Goal: Information Seeking & Learning: Learn about a topic

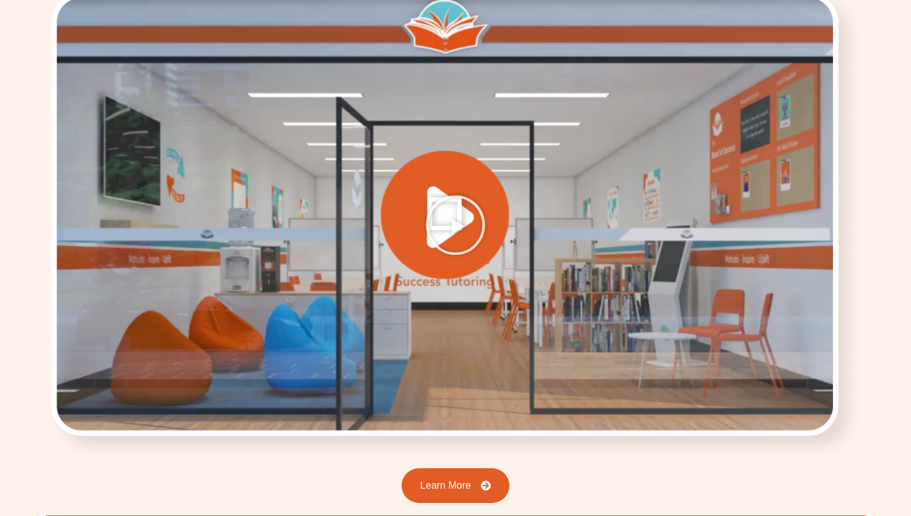
scroll to position [1875, 0]
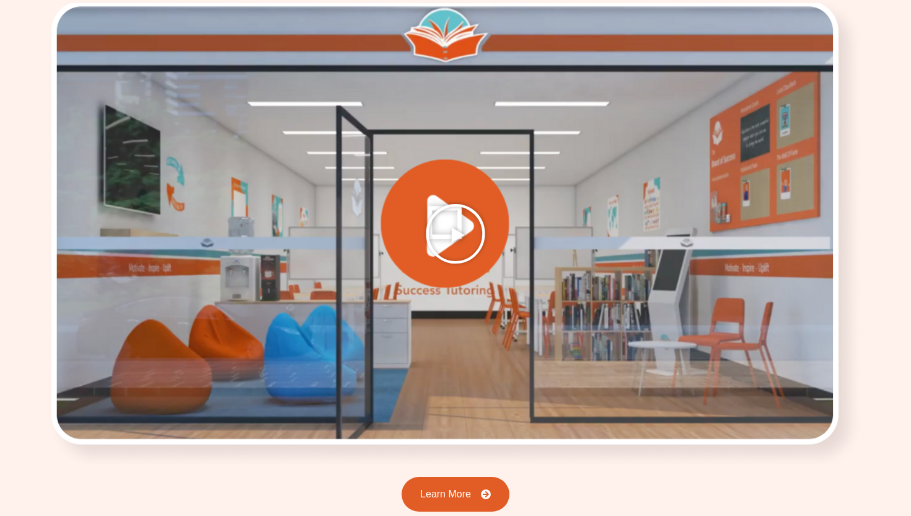
click at [431, 203] on icon "Play Video" at bounding box center [456, 234] width 62 height 62
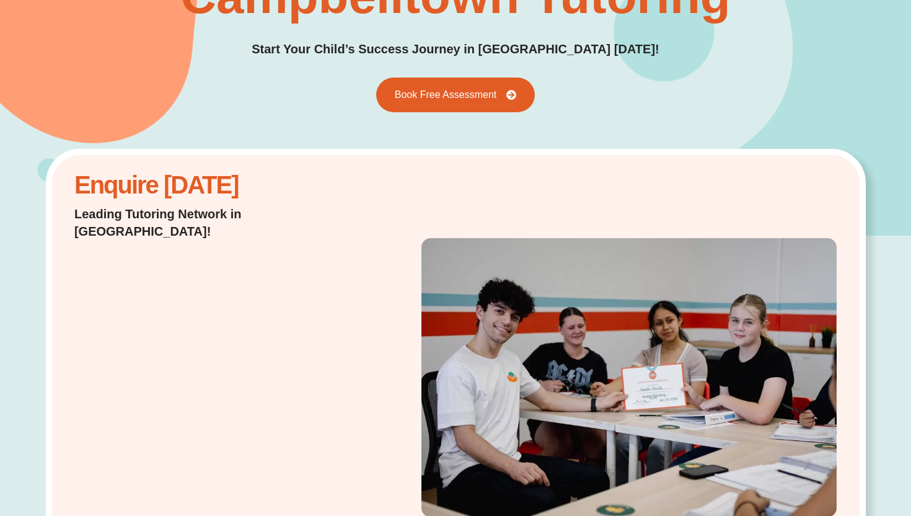
scroll to position [0, 0]
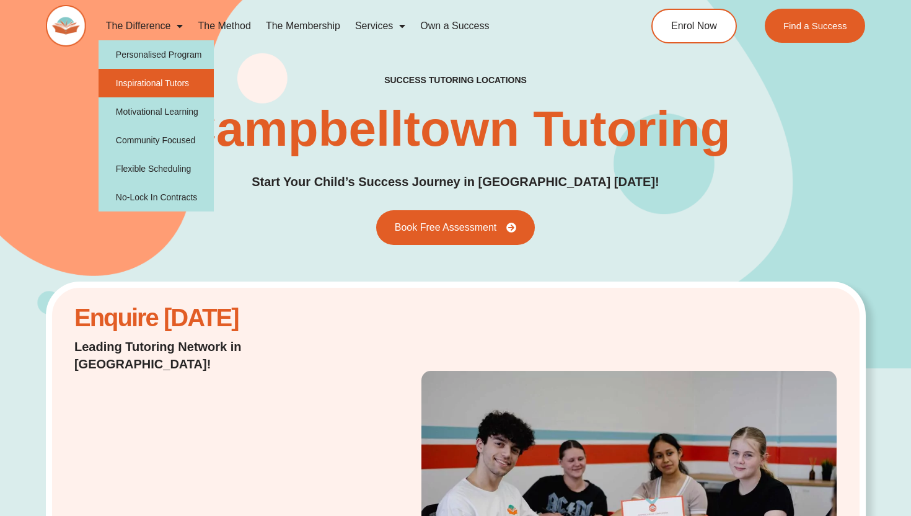
click at [174, 88] on link "Inspirational Tutors" at bounding box center [157, 83] width 116 height 29
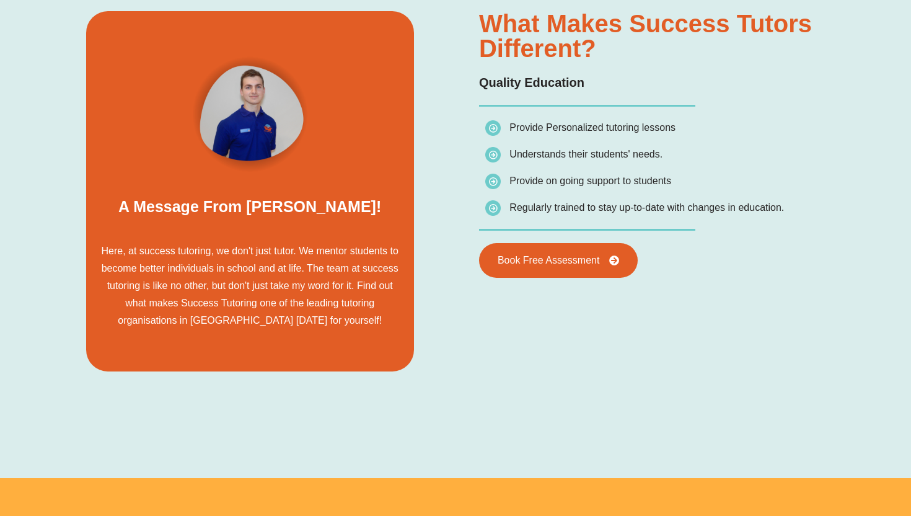
scroll to position [883, 0]
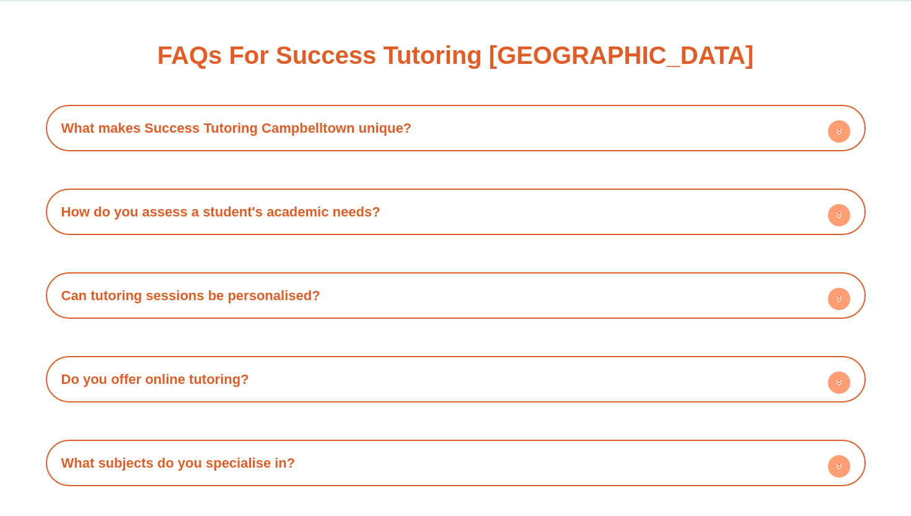
scroll to position [4864, 0]
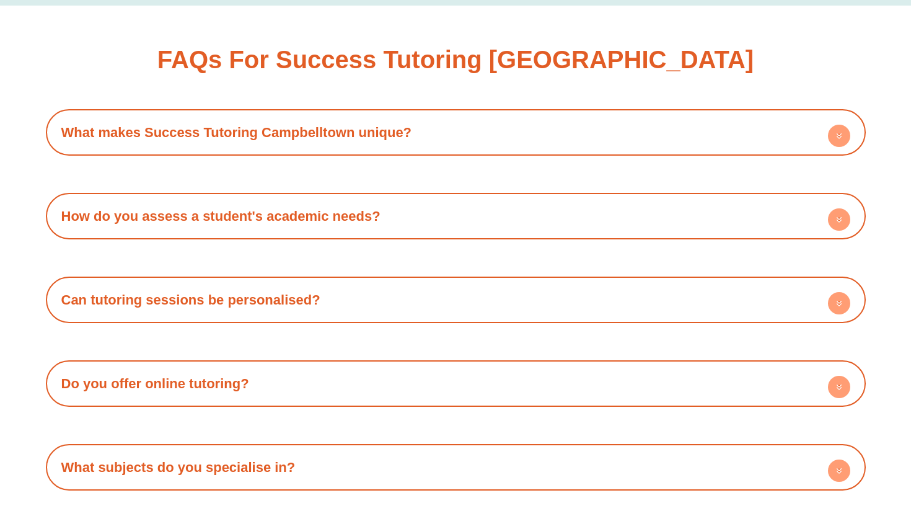
click at [368, 125] on link "What makes Success Tutoring Campbelltown unique?" at bounding box center [236, 132] width 351 height 15
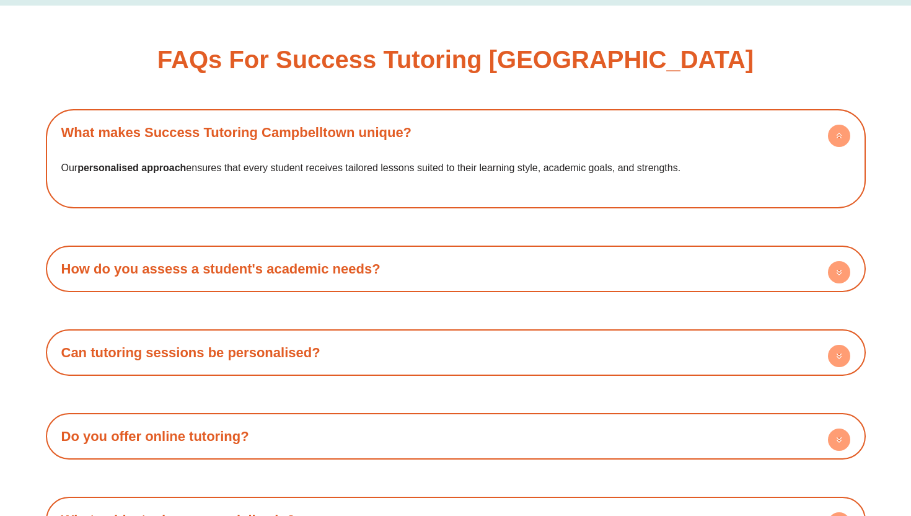
click at [368, 125] on link "What makes Success Tutoring Campbelltown unique?" at bounding box center [236, 132] width 351 height 15
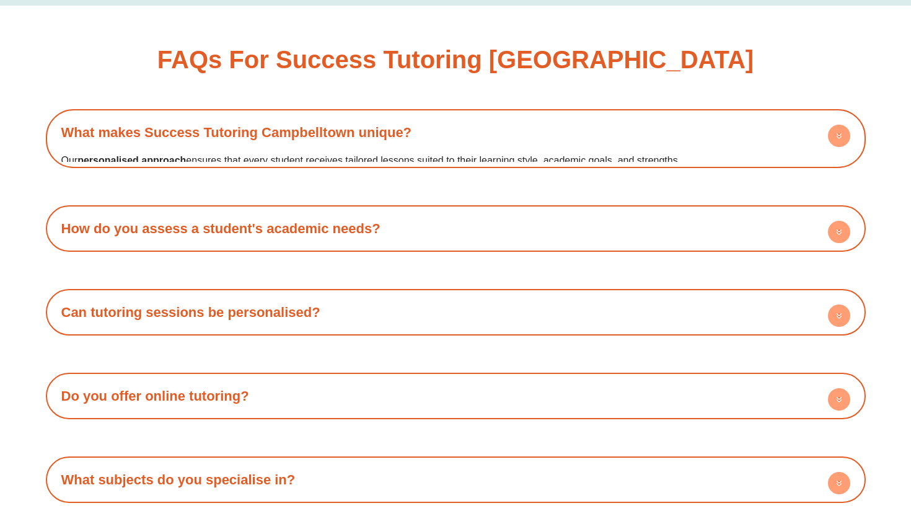
click at [368, 125] on link "What makes Success Tutoring Campbelltown unique?" at bounding box center [236, 132] width 351 height 15
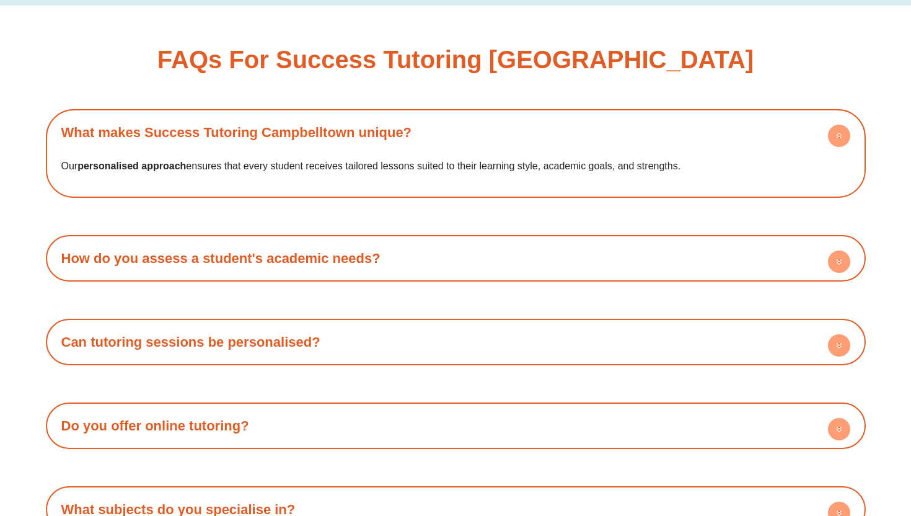
click at [368, 125] on link "What makes Success Tutoring Campbelltown unique?" at bounding box center [236, 132] width 351 height 15
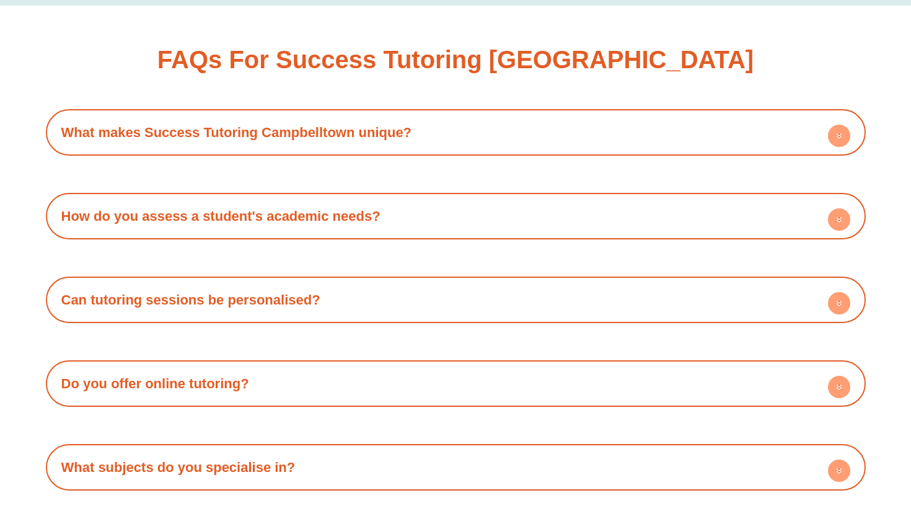
click at [368, 199] on div "How do you assess a student's academic needs?" at bounding box center [456, 216] width 808 height 34
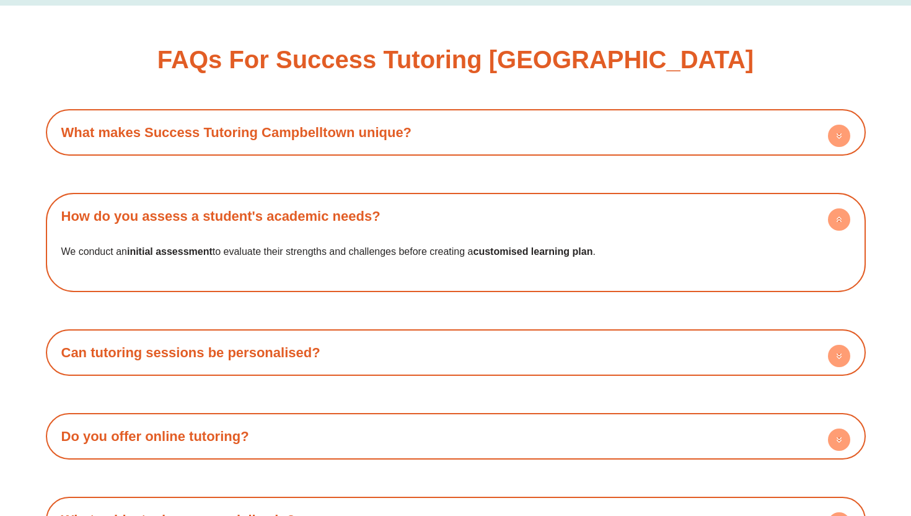
click at [355, 208] on link "How do you assess a student's academic needs?" at bounding box center [220, 215] width 319 height 15
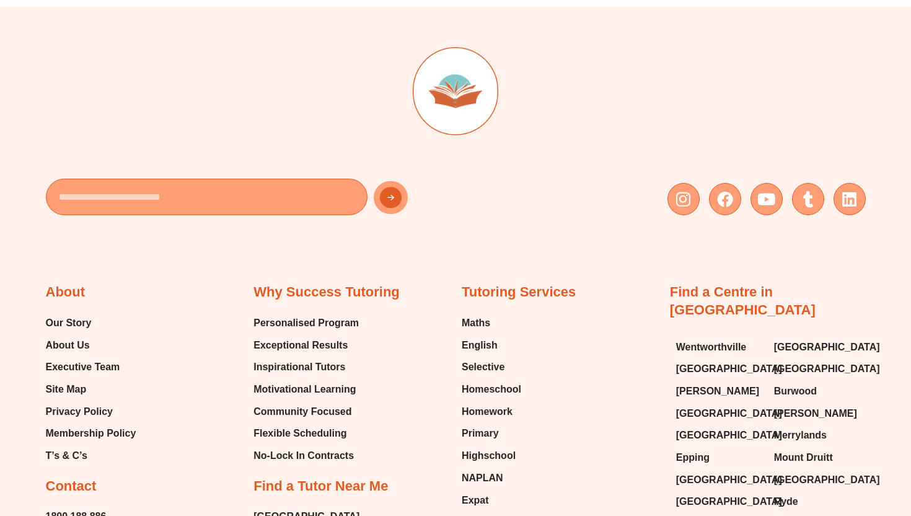
scroll to position [5904, 0]
